Goal: Information Seeking & Learning: Learn about a topic

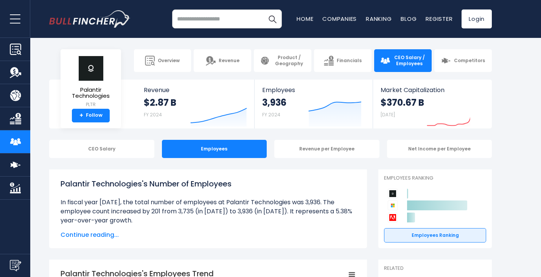
click at [533, 158] on div "CEO Salary Employees Revenue per Employee Net Income per Employee" at bounding box center [270, 149] width 541 height 18
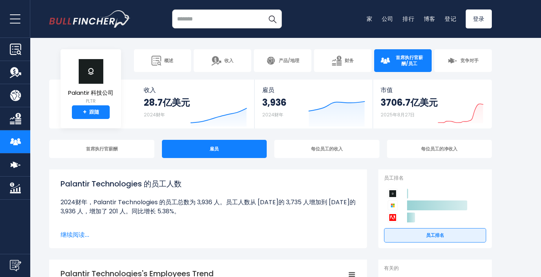
click at [510, 115] on section "Palantir 科技公司 PLTR + 跟随 收入 28.7亿美元 2024财年 Created with Highcharts 12.1.2 雇员 3,9…" at bounding box center [270, 103] width 541 height 49
click at [294, 214] on li "2024财年，Palantir Technologies 的员工总数为 3,936 人。员工人数从 2023 年的 3,735 人增加到 2024 年的 3,…" at bounding box center [208, 206] width 295 height 18
click at [264, 63] on link "产品/地理" at bounding box center [282, 60] width 57 height 23
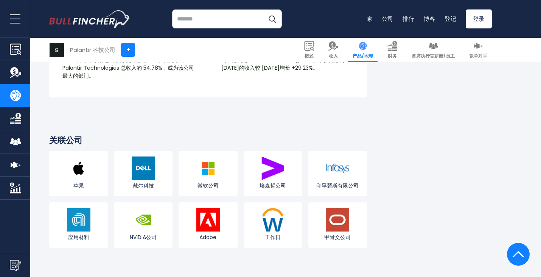
scroll to position [1324, 0]
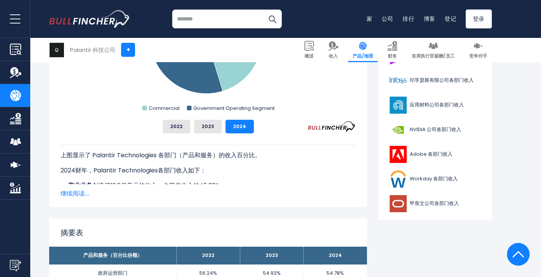
scroll to position [303, 0]
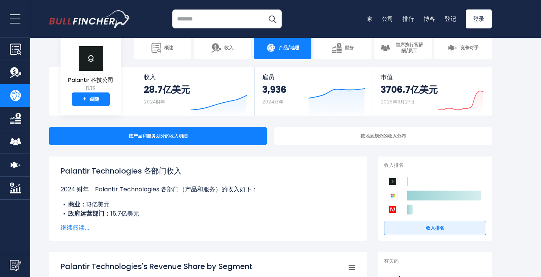
scroll to position [0, 0]
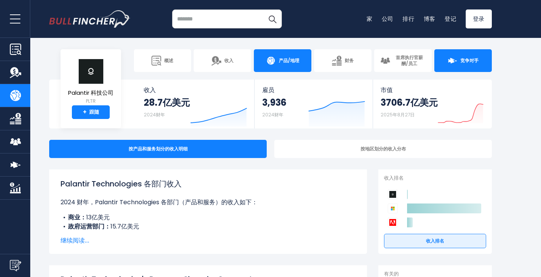
click at [477, 63] on font "竞争对手" at bounding box center [469, 60] width 18 height 6
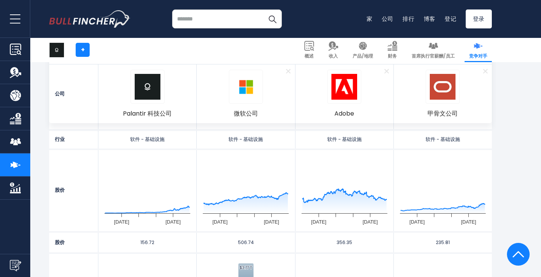
scroll to position [340, 0]
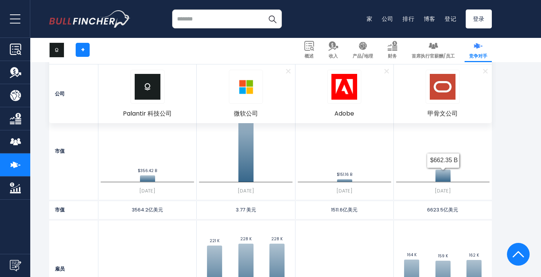
click at [498, 159] on section "Company Palantir Technologies Remove Microsoft Corporation Remove Adobe Remove …" at bounding box center [270, 135] width 541 height 480
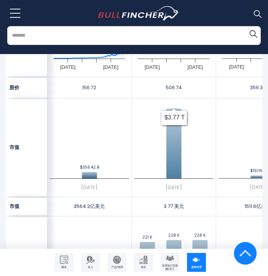
scroll to position [537, 0]
